Goal: Transaction & Acquisition: Purchase product/service

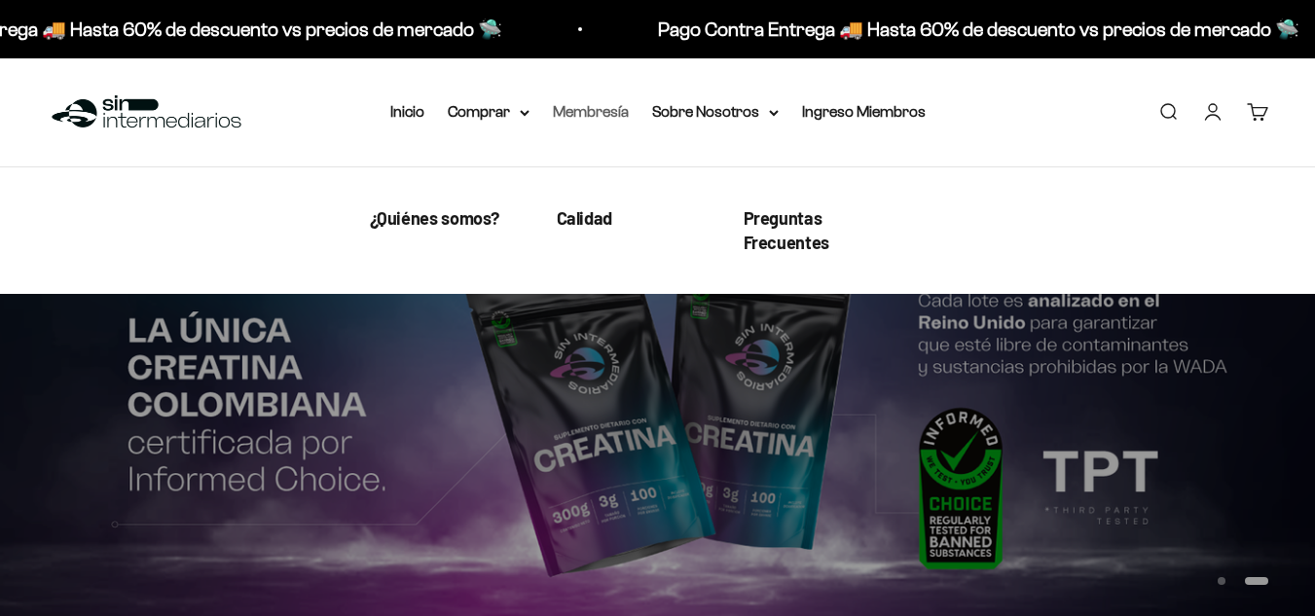
click at [616, 111] on link "Membresía" at bounding box center [591, 111] width 76 height 17
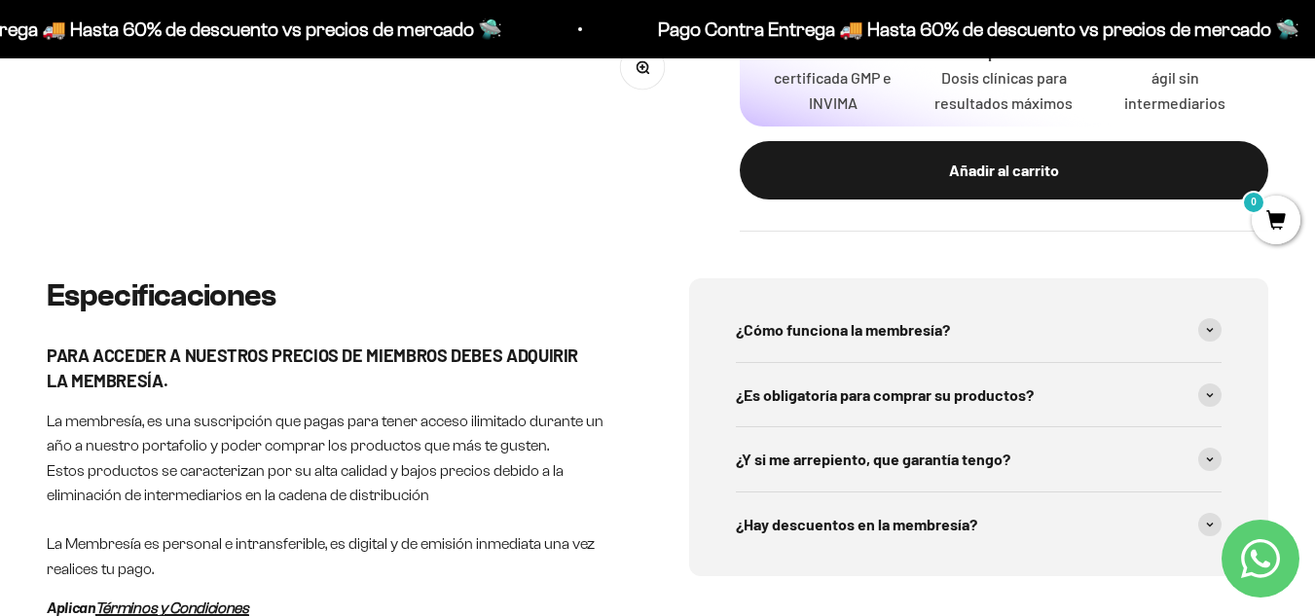
scroll to position [876, 0]
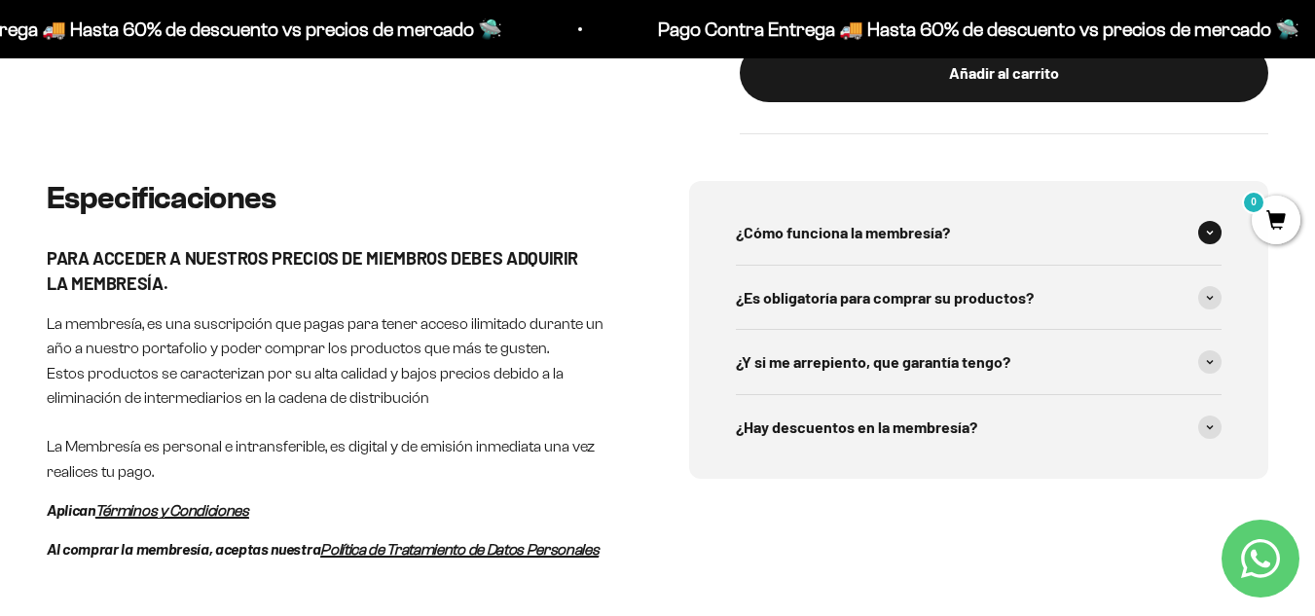
click at [1199, 221] on span at bounding box center [1209, 232] width 23 height 23
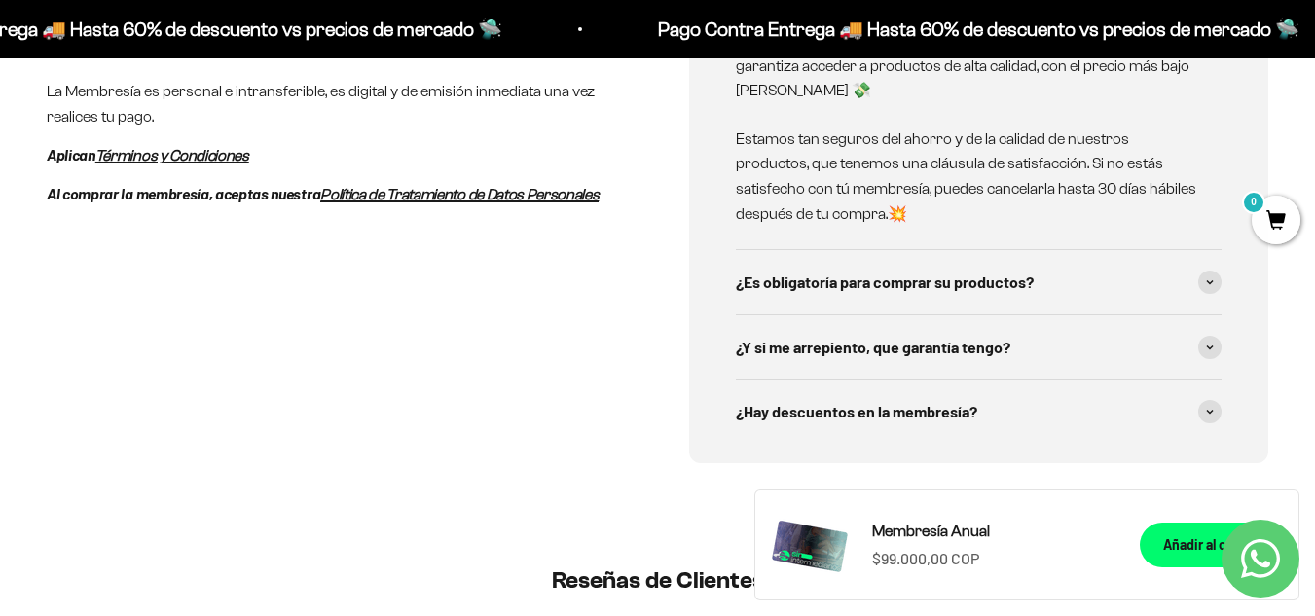
scroll to position [1265, 0]
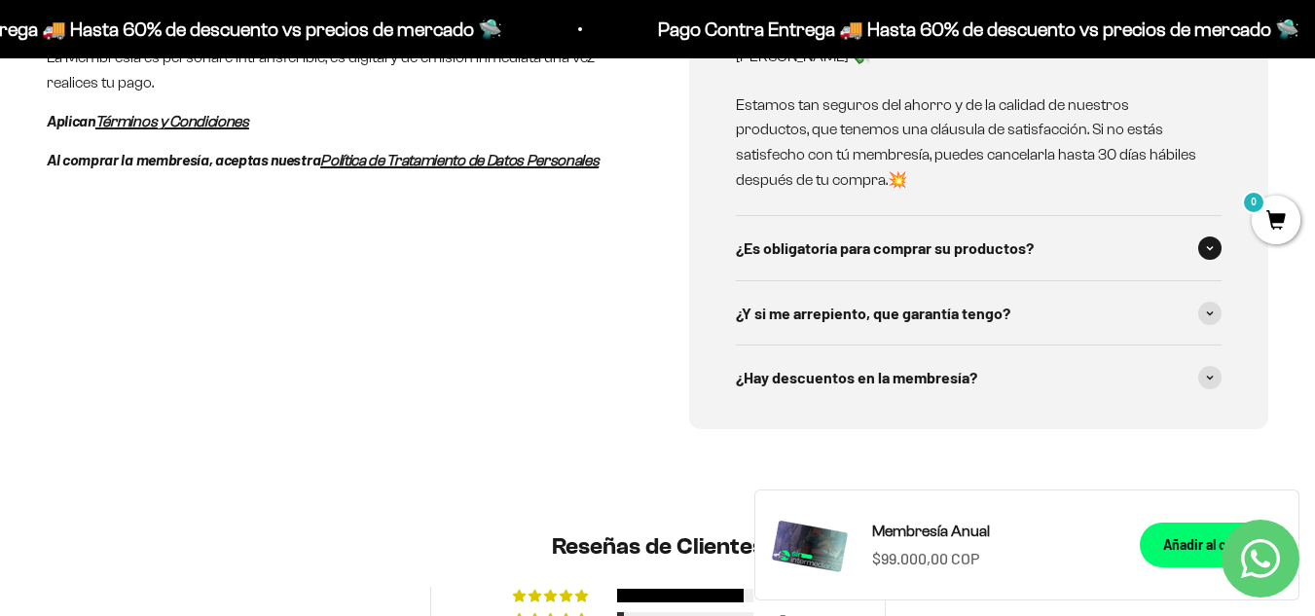
click at [834, 238] on span "¿Es obligatoría para comprar su productos?" at bounding box center [885, 248] width 298 height 25
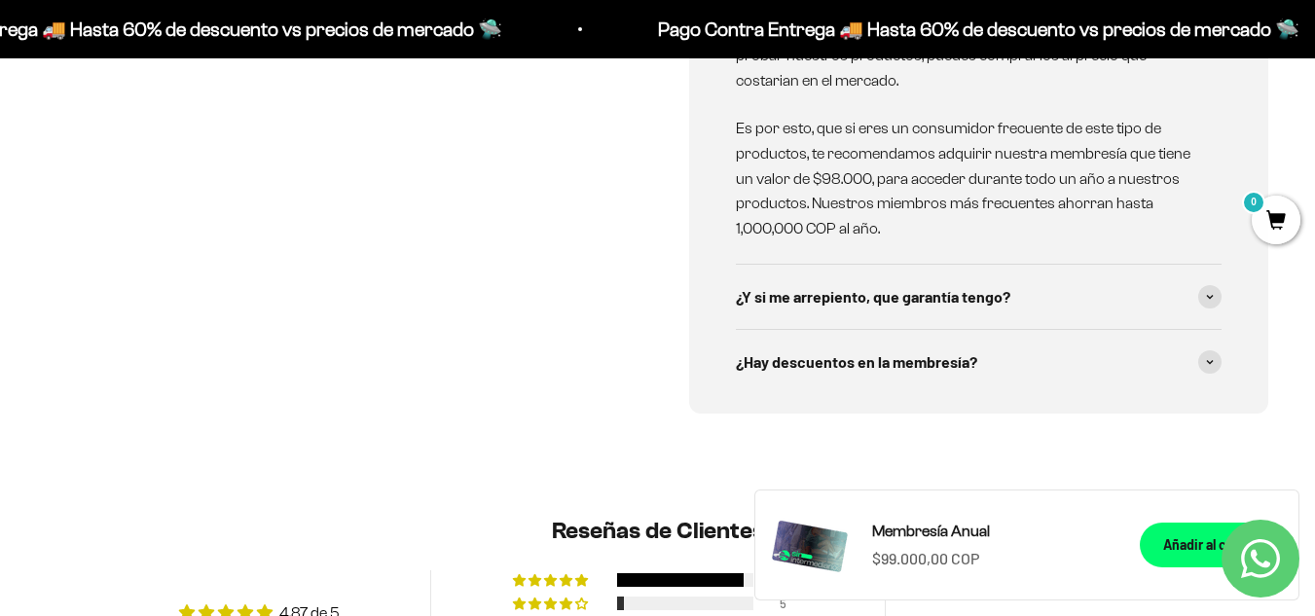
scroll to position [1655, 0]
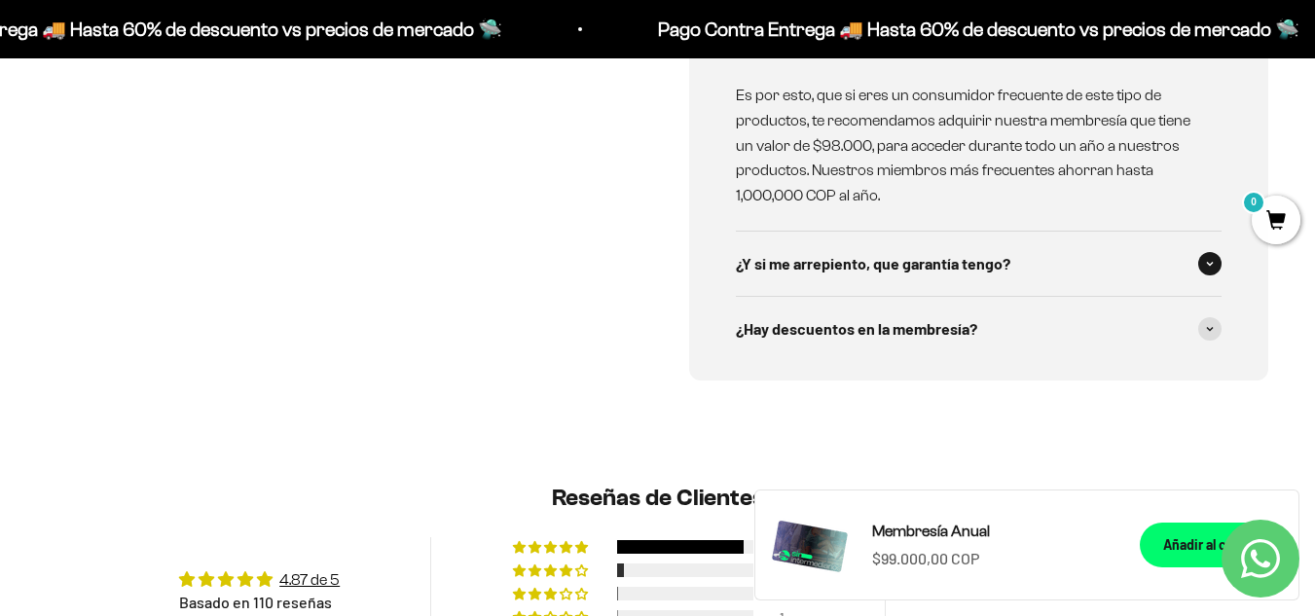
click at [839, 251] on span "¿Y si me arrepiento, que garantía tengo?" at bounding box center [873, 263] width 274 height 25
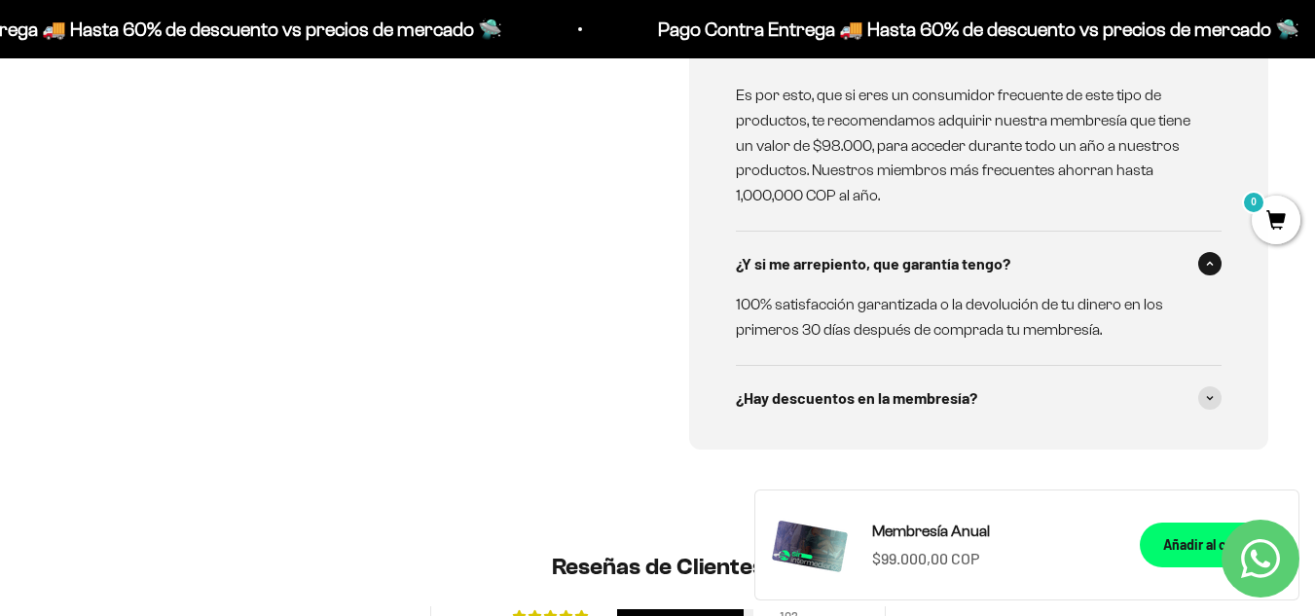
scroll to position [1752, 0]
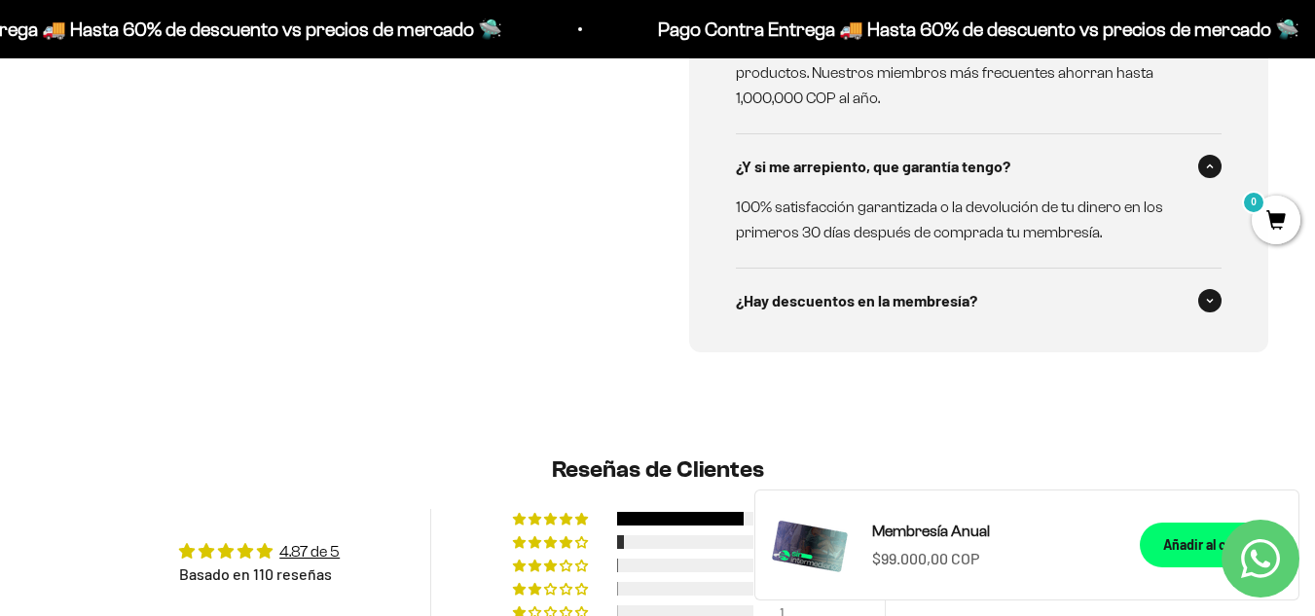
click at [839, 288] on span "¿Hay descuentos en la membresía?" at bounding box center [856, 300] width 241 height 25
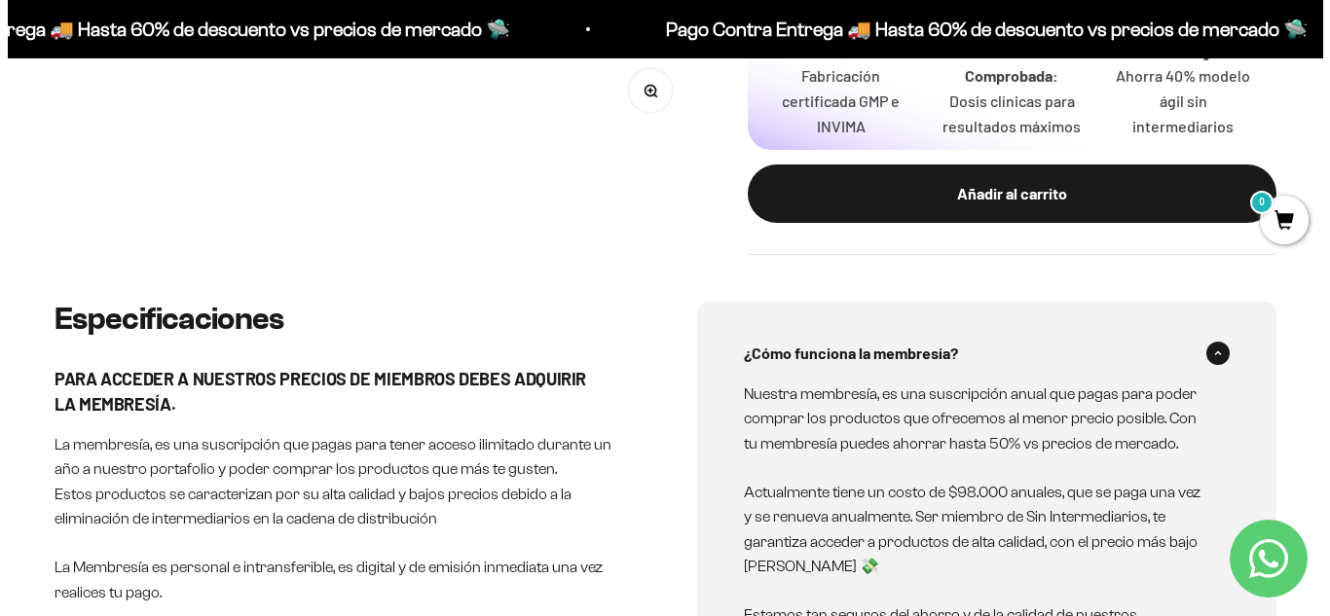
scroll to position [779, 0]
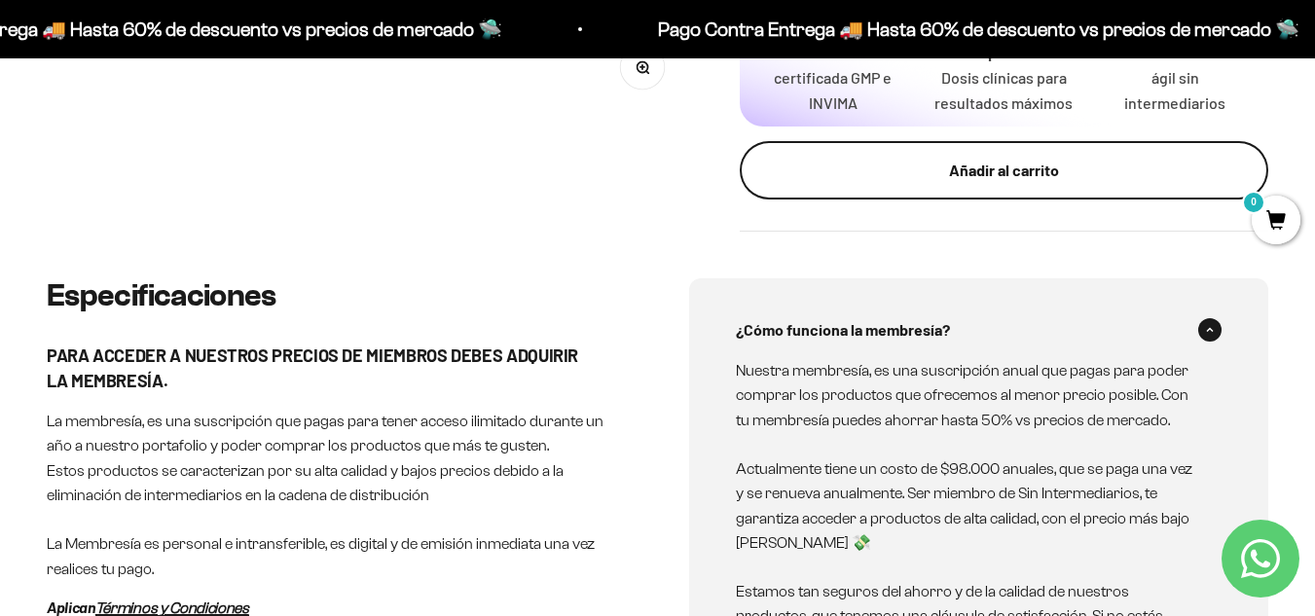
click at [1009, 166] on button "Añadir al carrito" at bounding box center [1004, 170] width 528 height 58
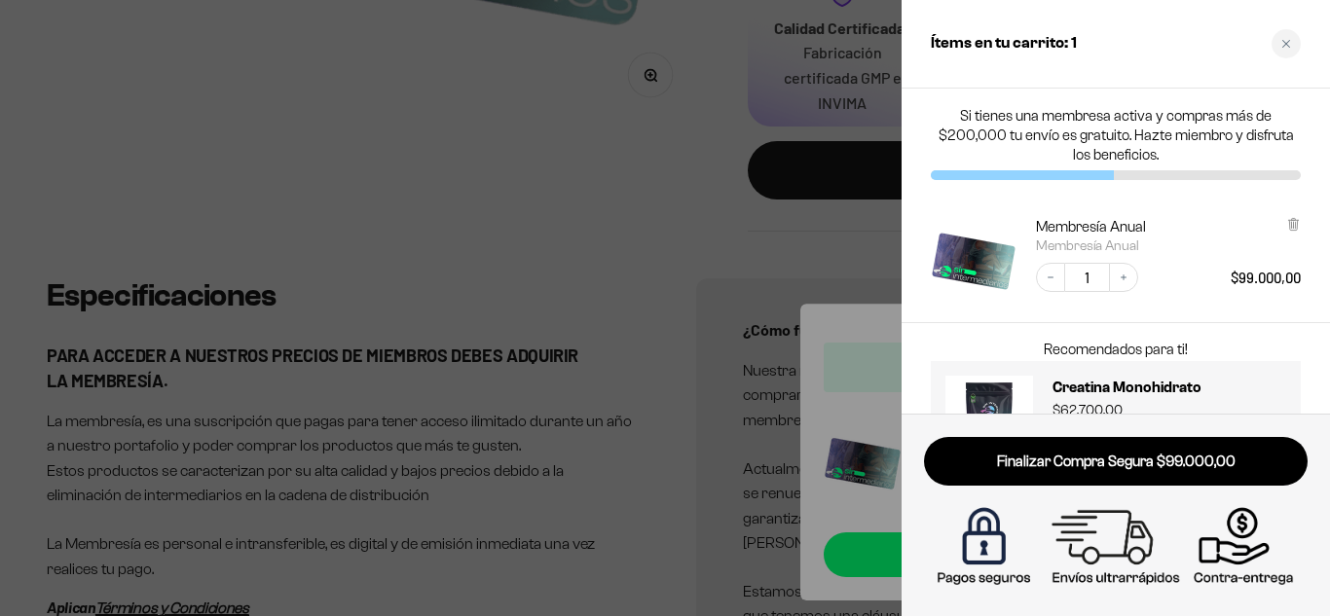
scroll to position [79, 0]
